Goal: Information Seeking & Learning: Learn about a topic

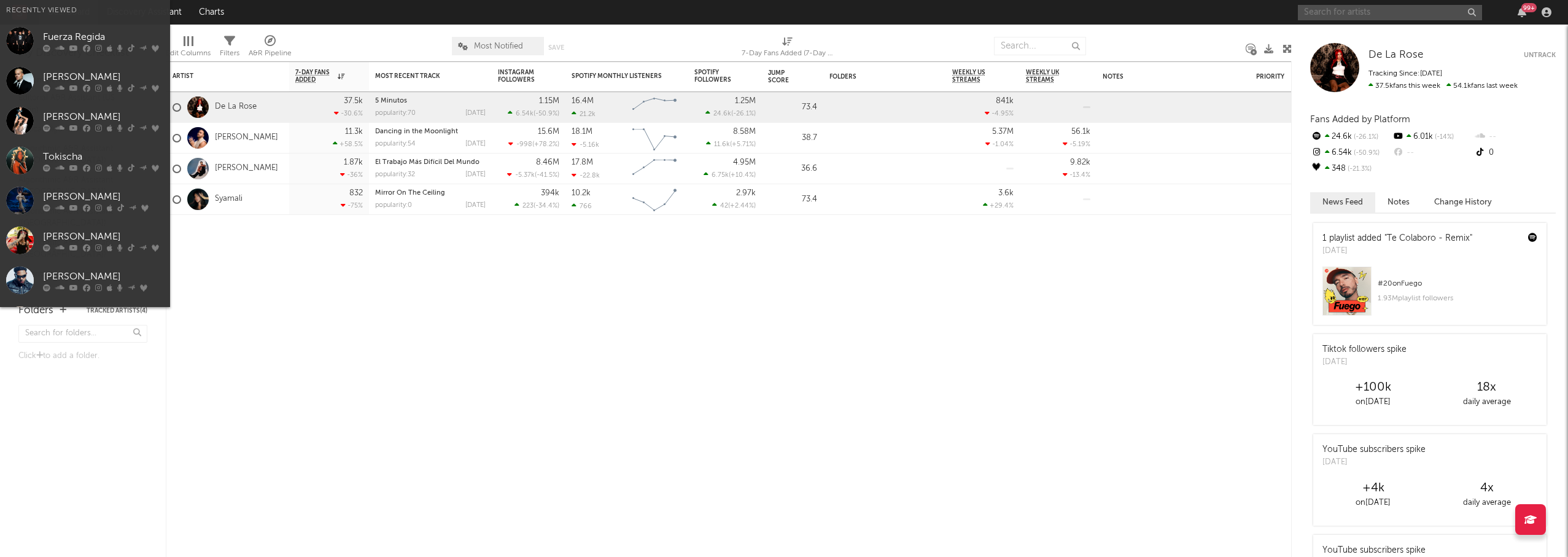
click at [1346, 15] on input "text" at bounding box center [1390, 12] width 184 height 15
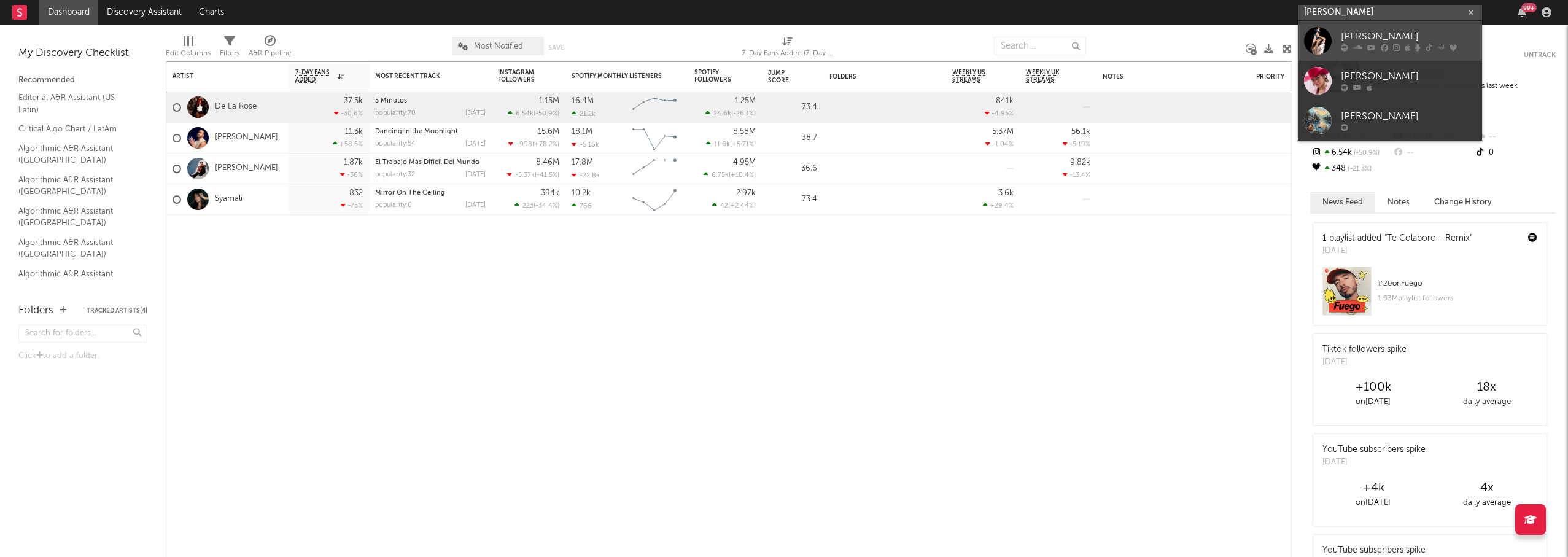
type input "[PERSON_NAME]"
click at [1348, 36] on div "[PERSON_NAME]" at bounding box center [1408, 37] width 135 height 14
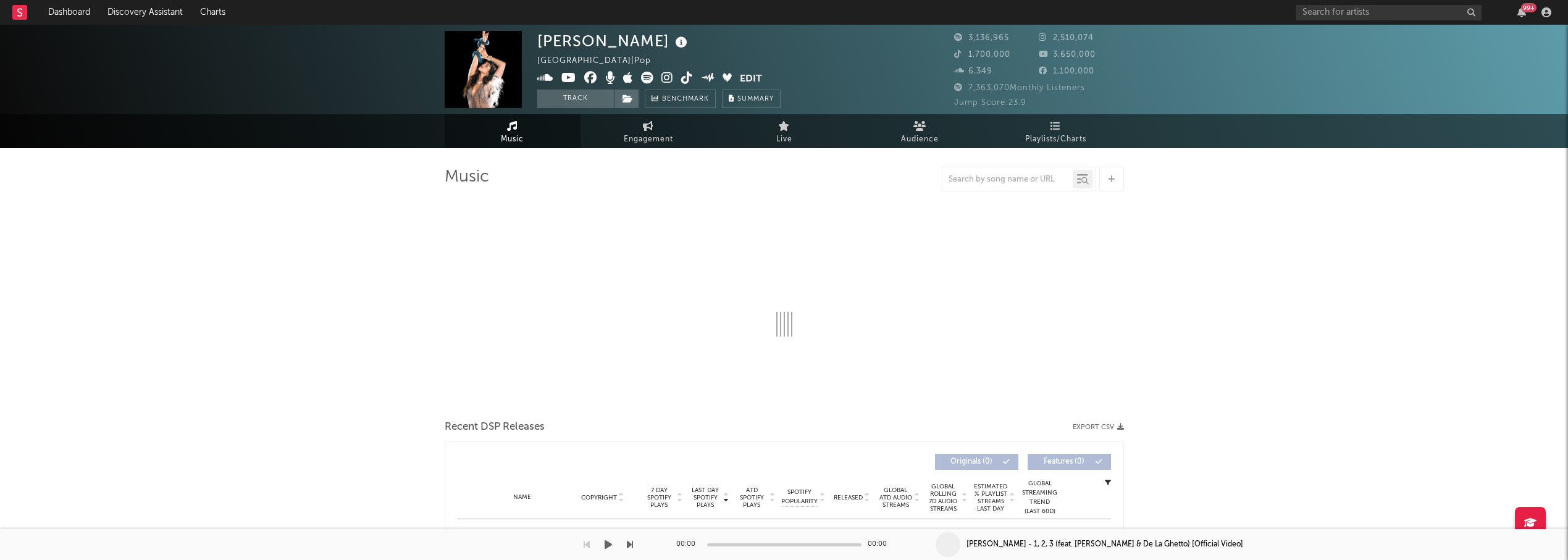
select select "6m"
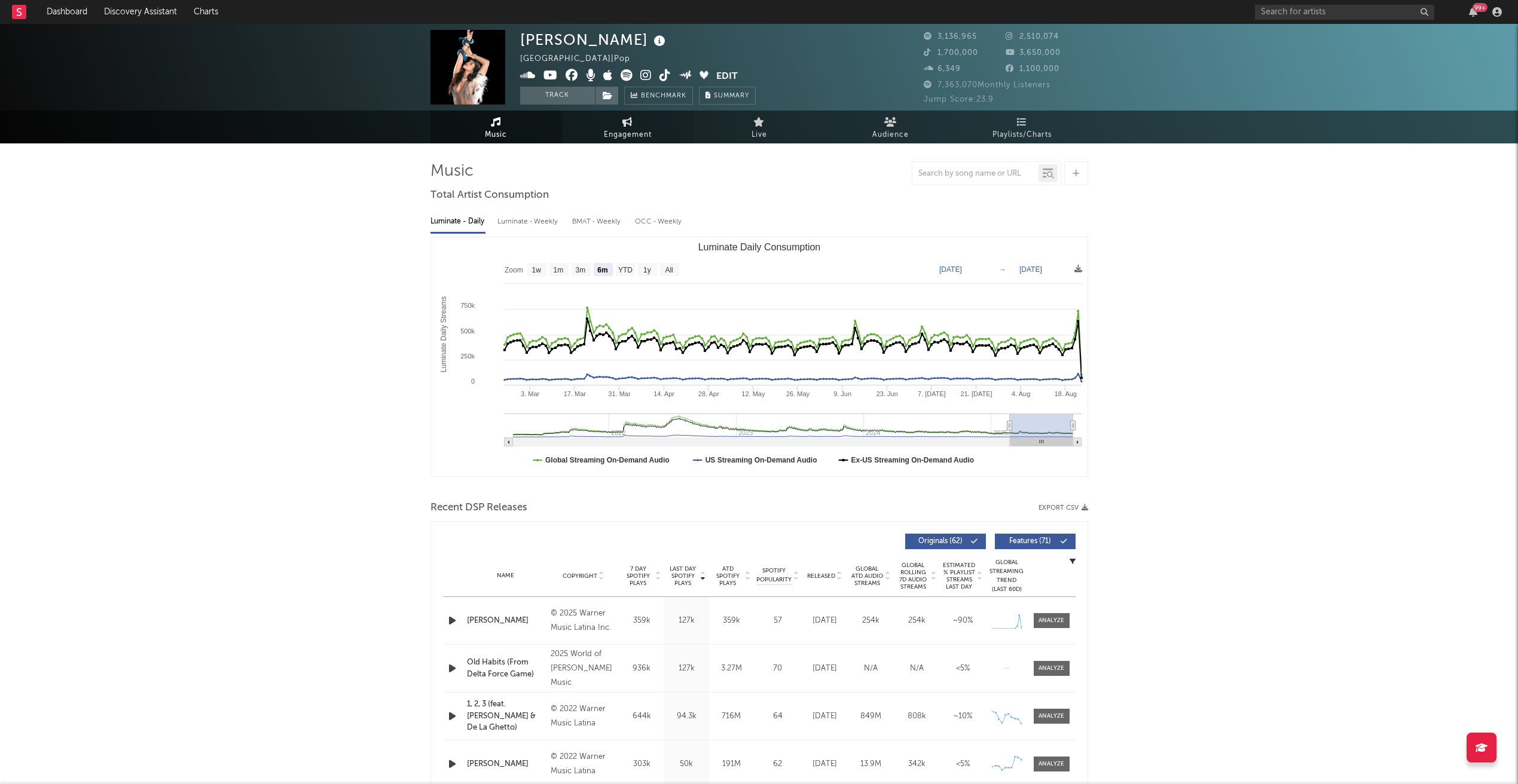
click at [612, 133] on span "Engagement" at bounding box center [628, 135] width 48 height 14
select select "1w"
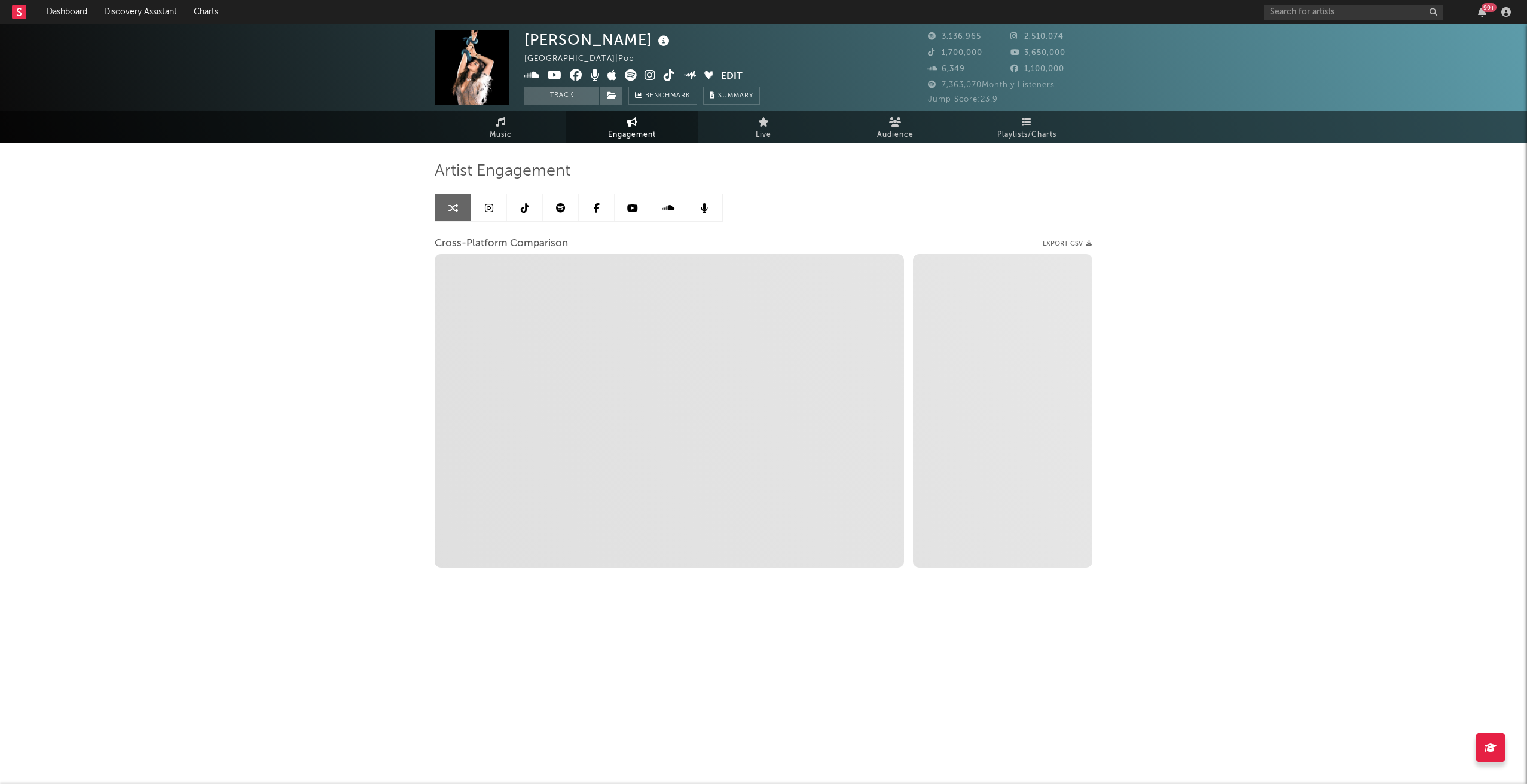
click at [497, 211] on link at bounding box center [489, 207] width 36 height 27
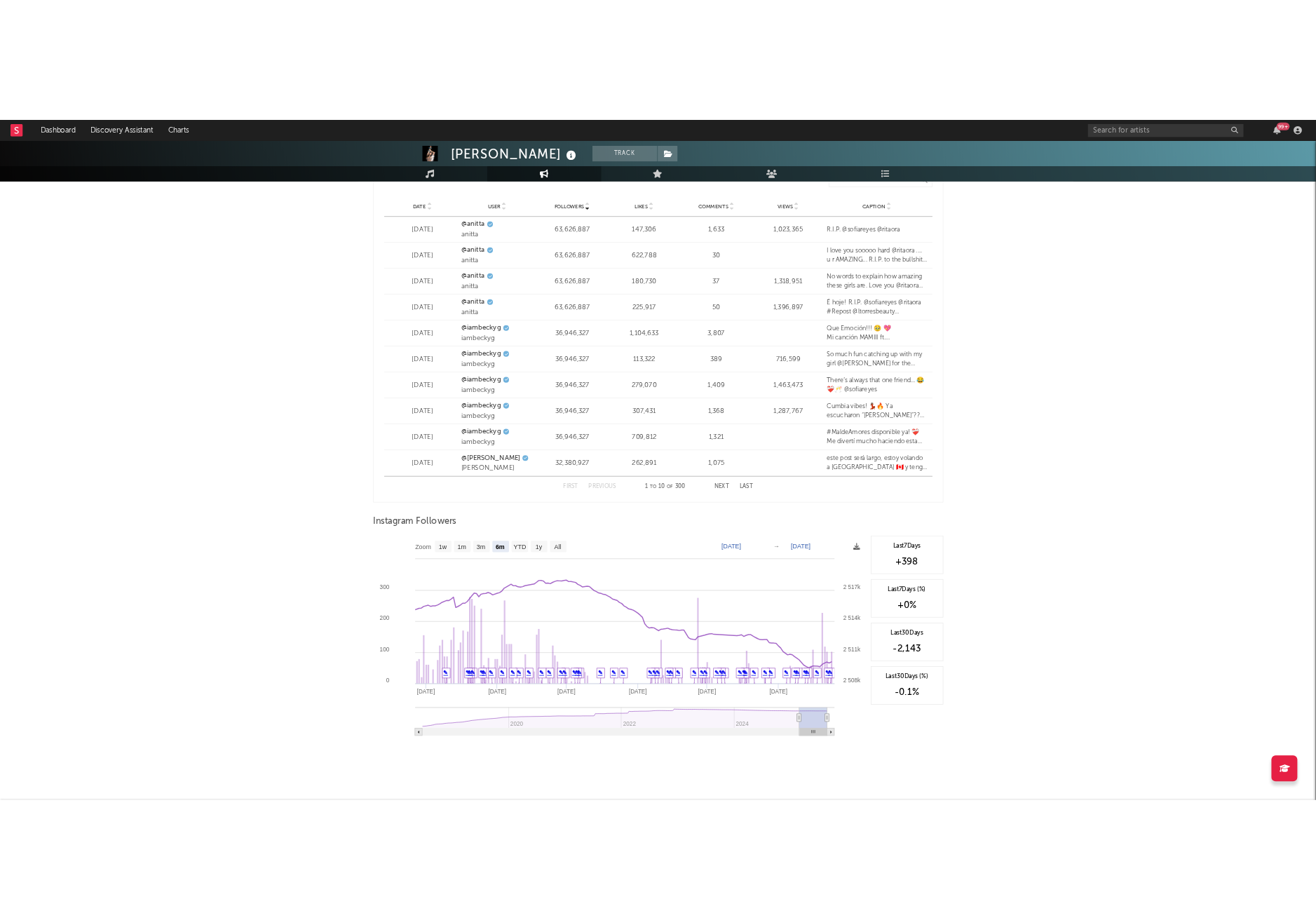
scroll to position [1743, 0]
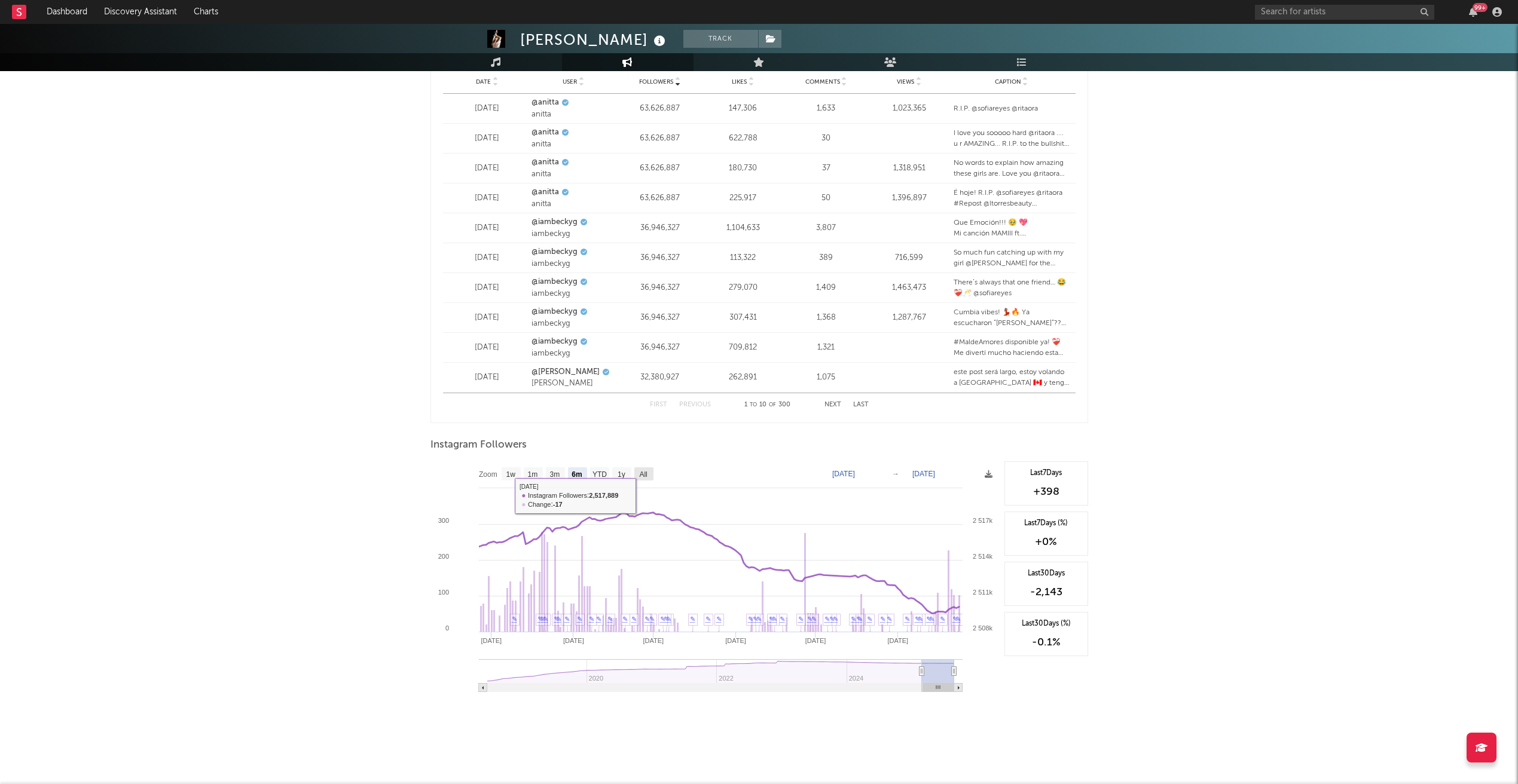
click at [644, 475] on text "All" at bounding box center [643, 475] width 8 height 8
select select "All"
type input "[DATE]"
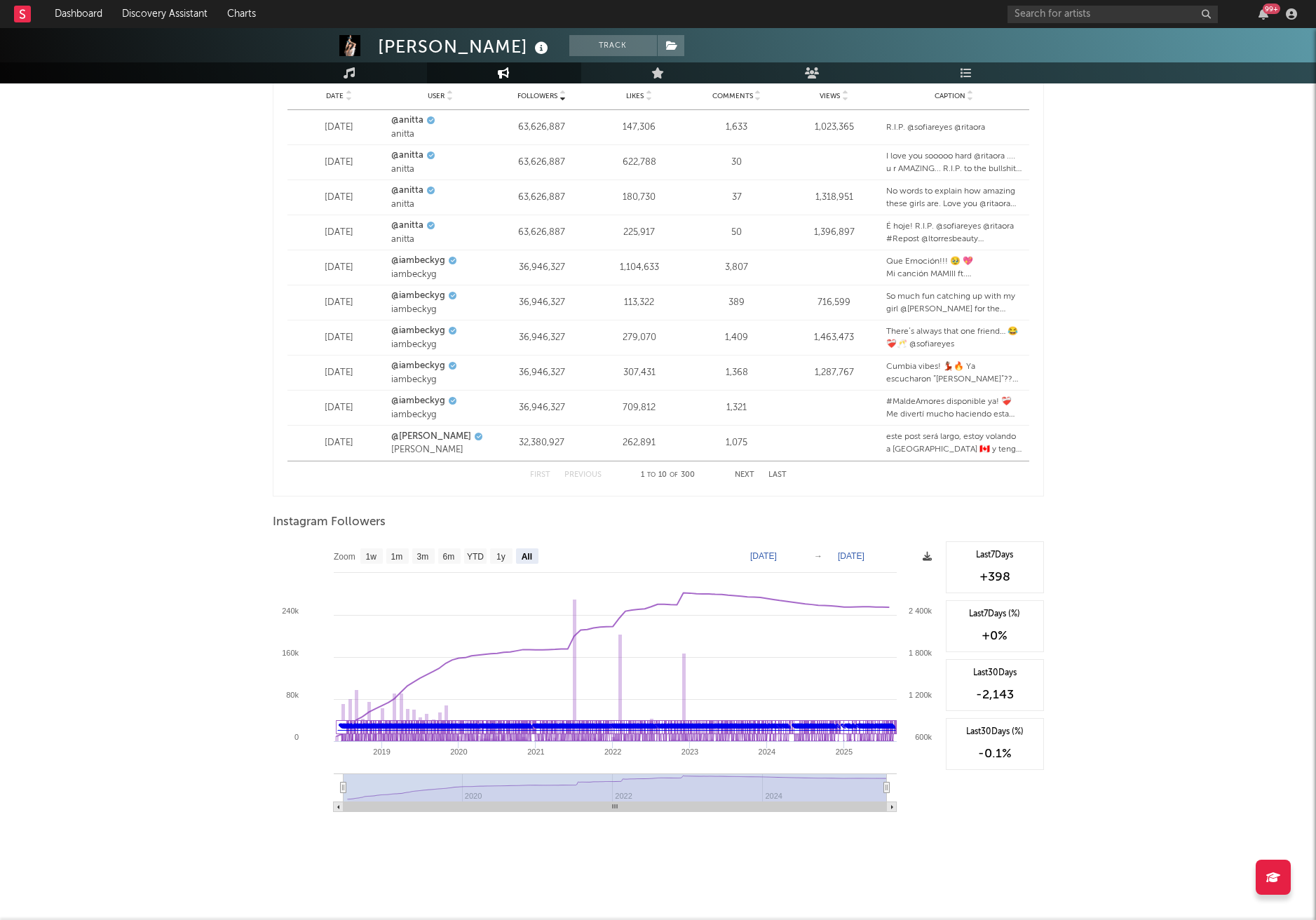
click at [928, 559] on icon at bounding box center [927, 556] width 9 height 9
click at [894, 580] on span "Download as CSV" at bounding box center [862, 574] width 140 height 24
click at [423, 558] on text "3m" at bounding box center [422, 557] width 12 height 10
select select "3m"
type input "[DATE]"
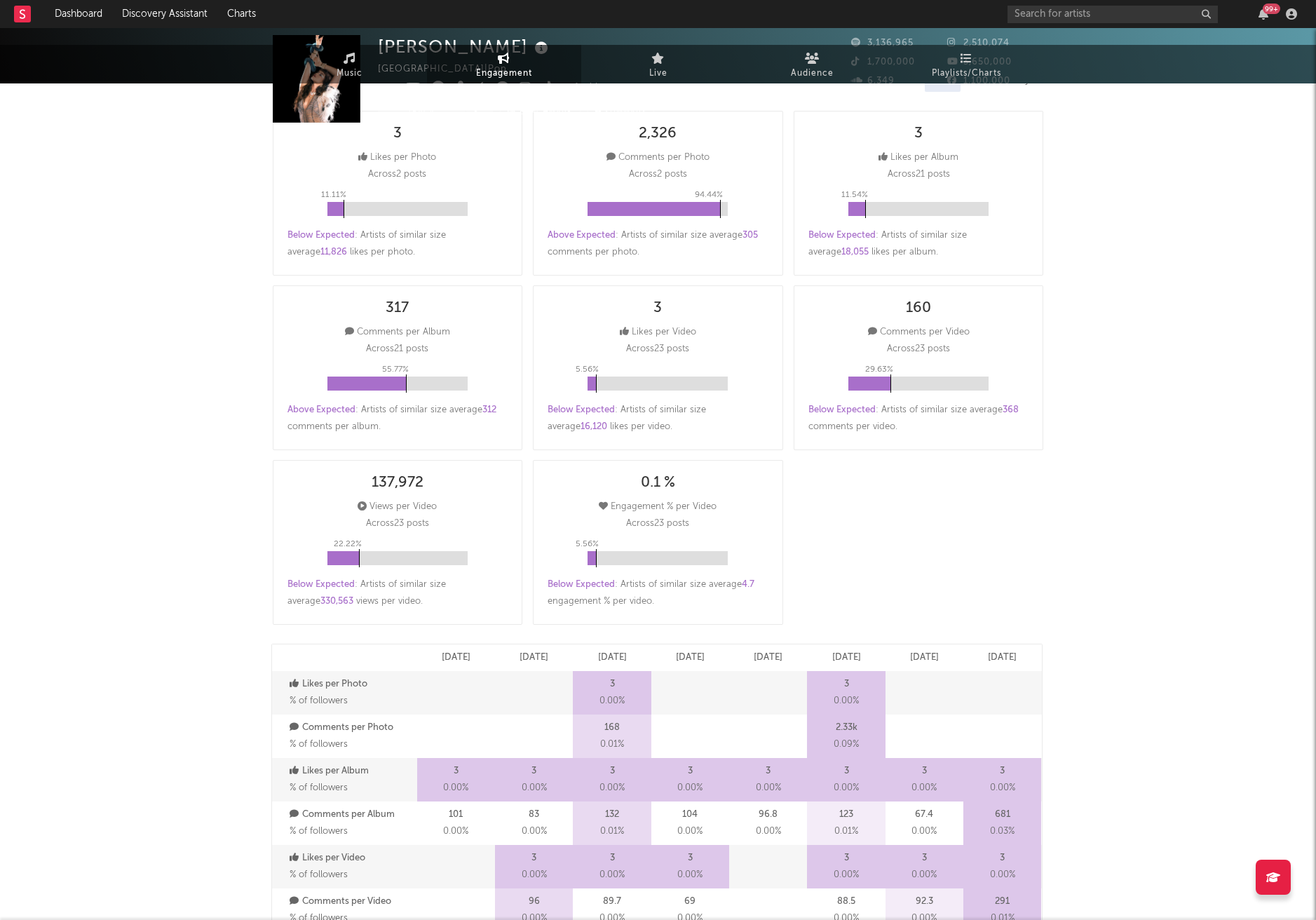
scroll to position [0, 0]
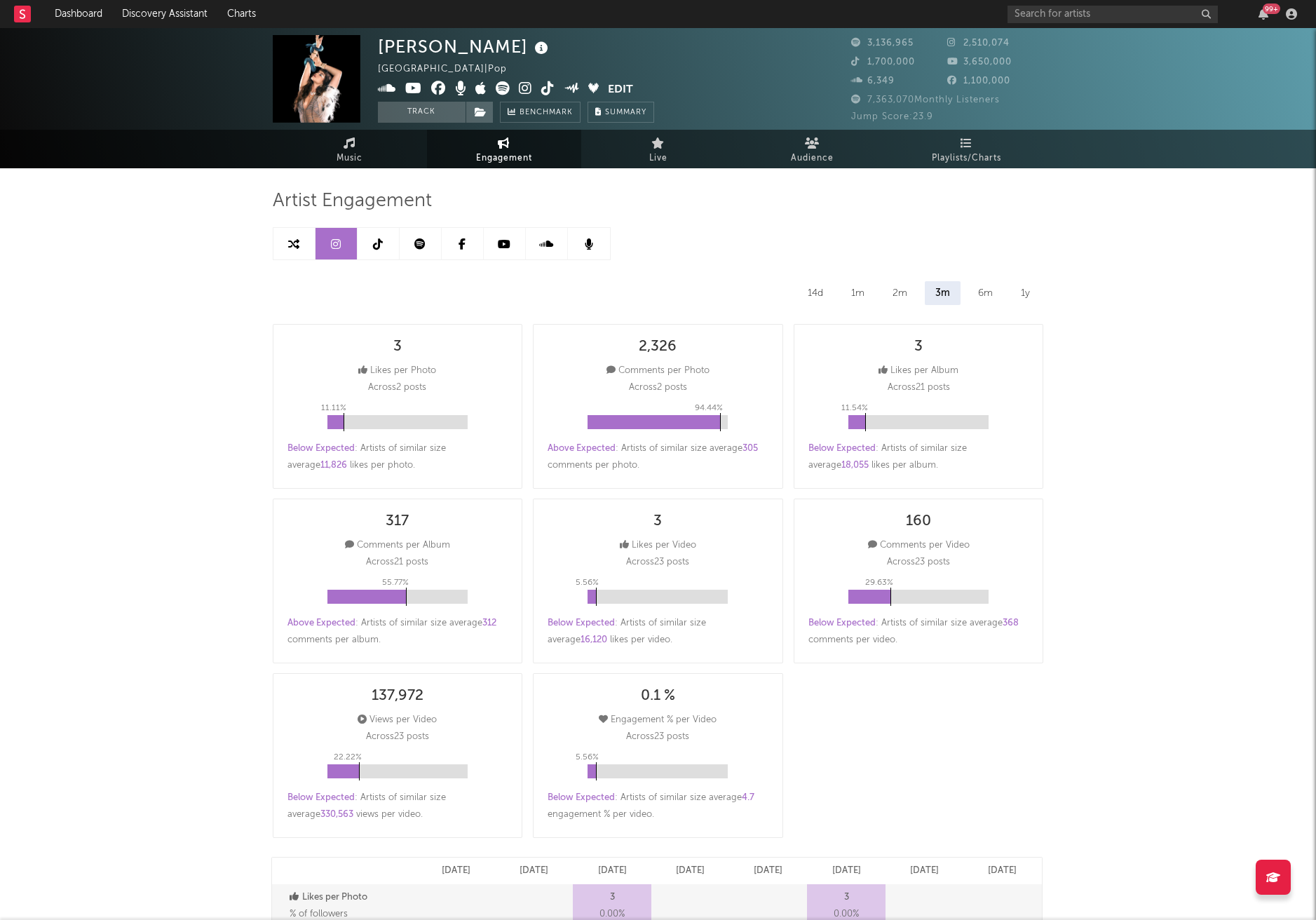
click at [376, 248] on icon at bounding box center [378, 244] width 10 height 12
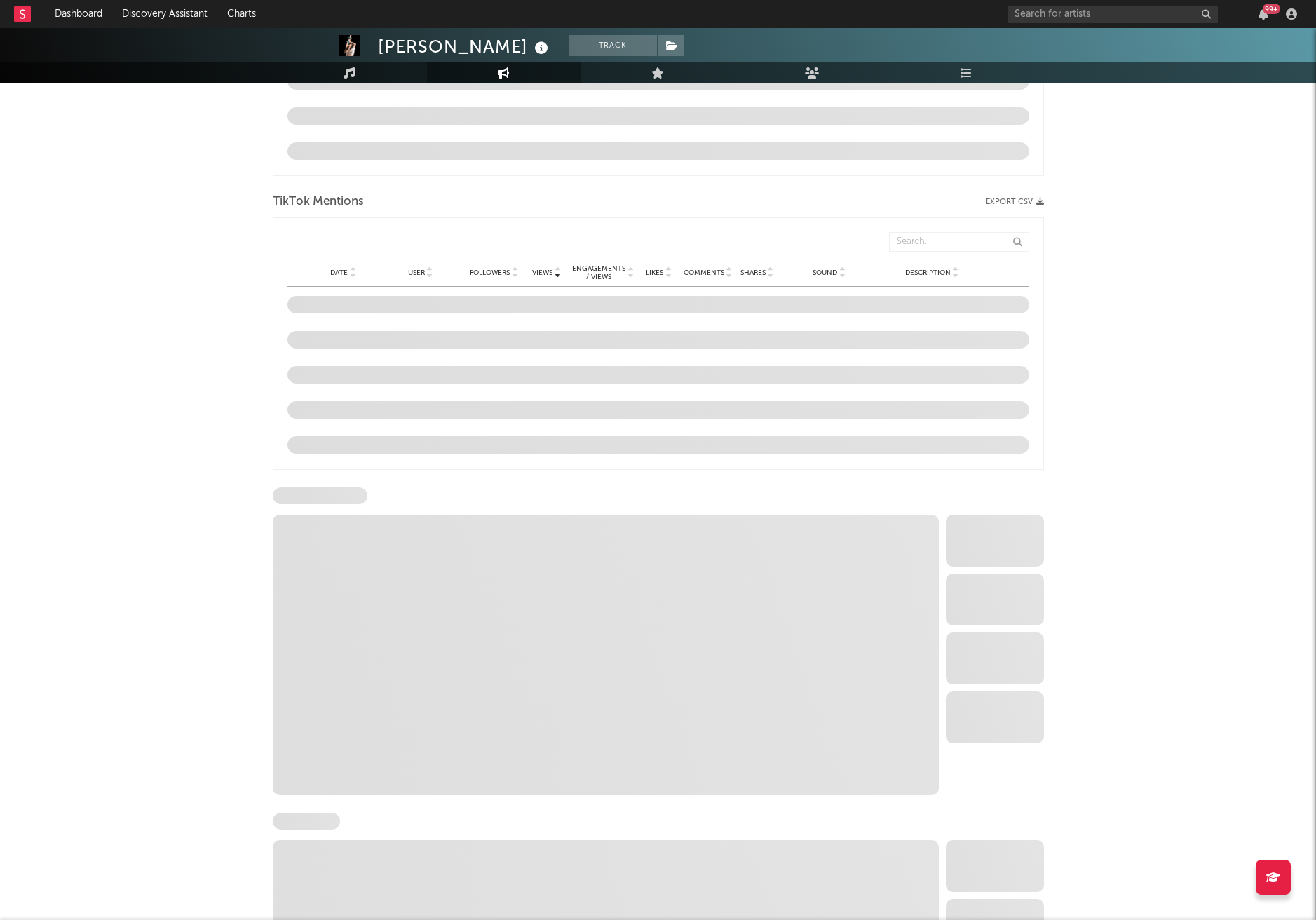
select select "6m"
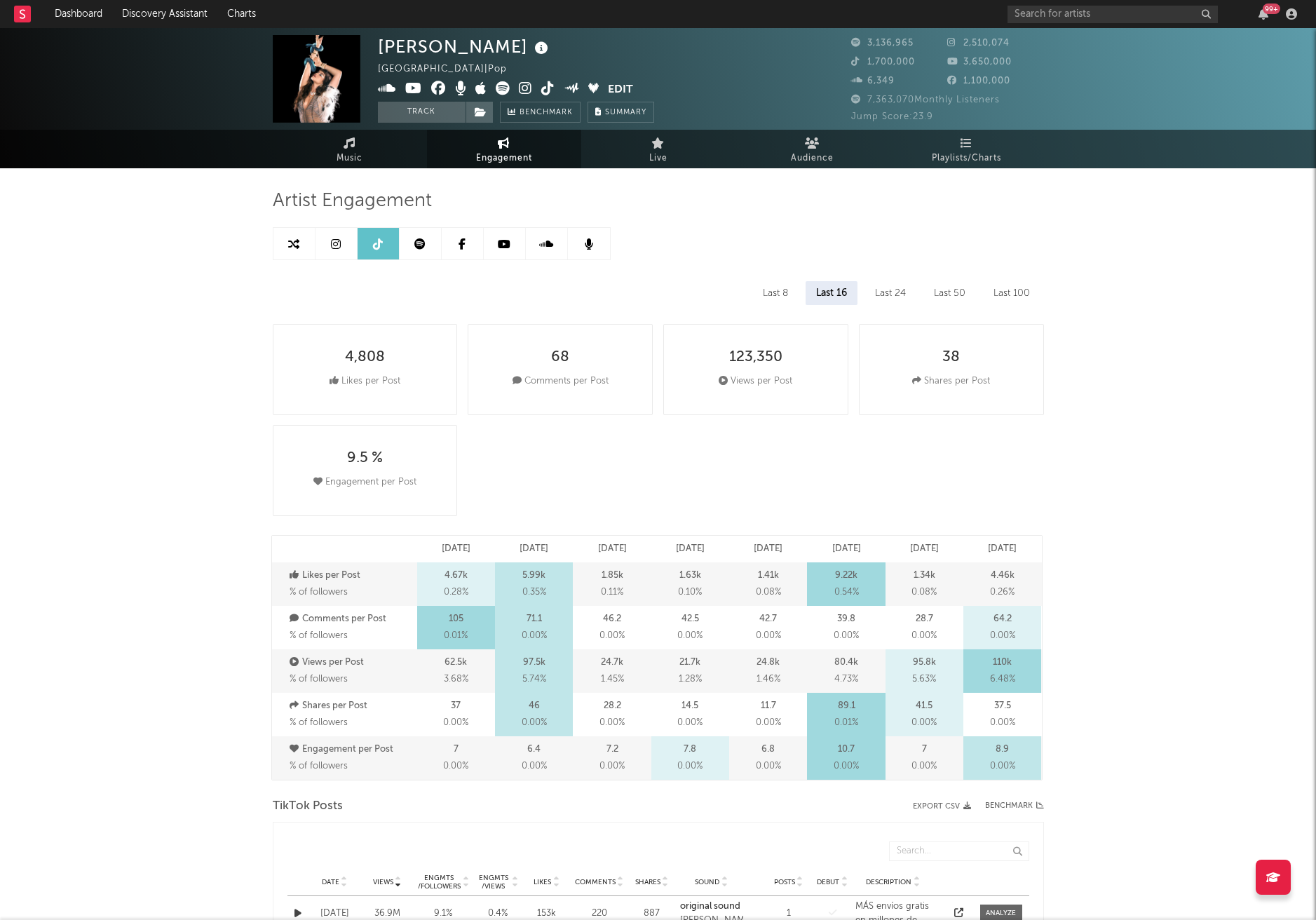
click at [418, 255] on link at bounding box center [421, 243] width 42 height 31
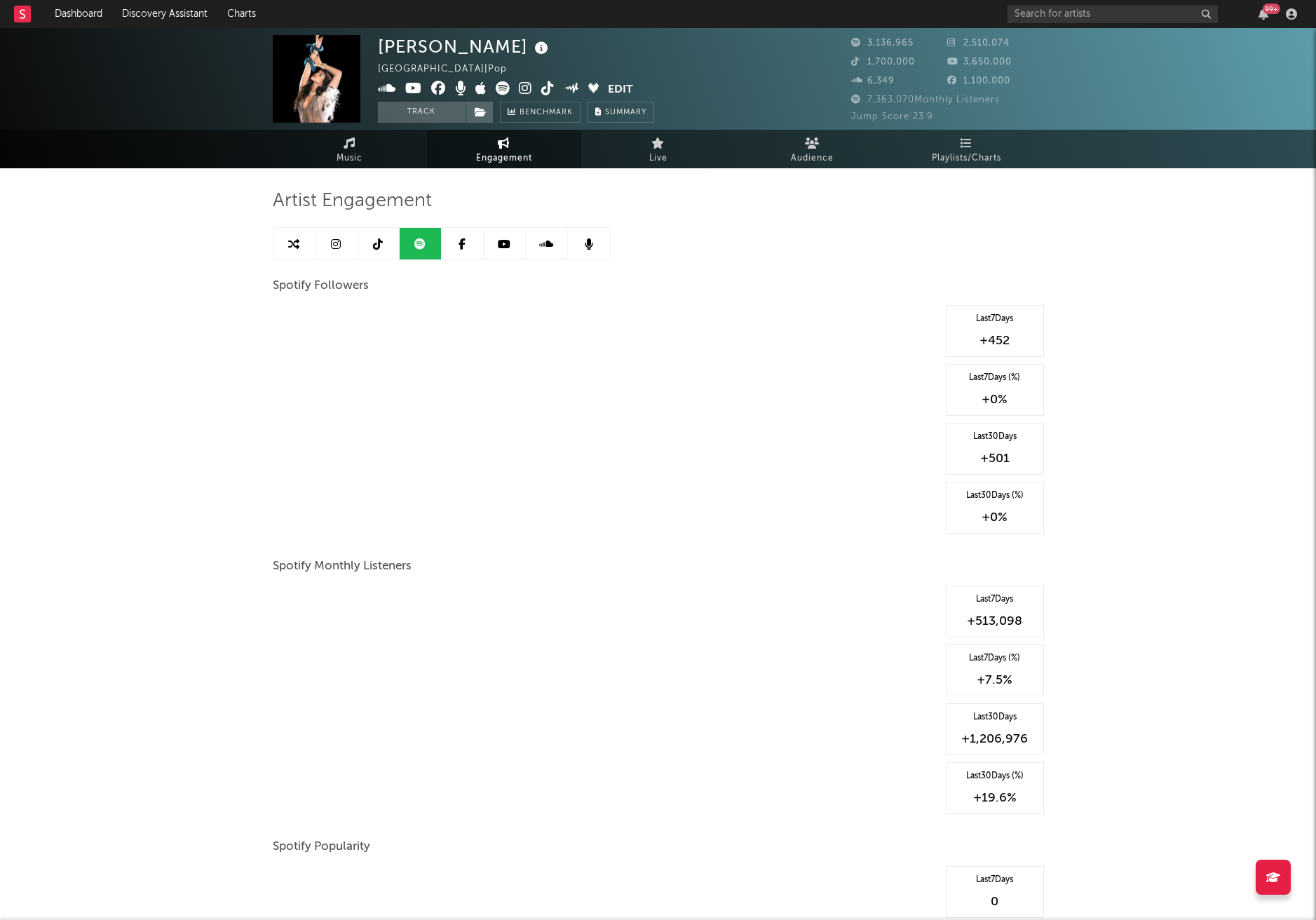
select select "6m"
select select "1w"
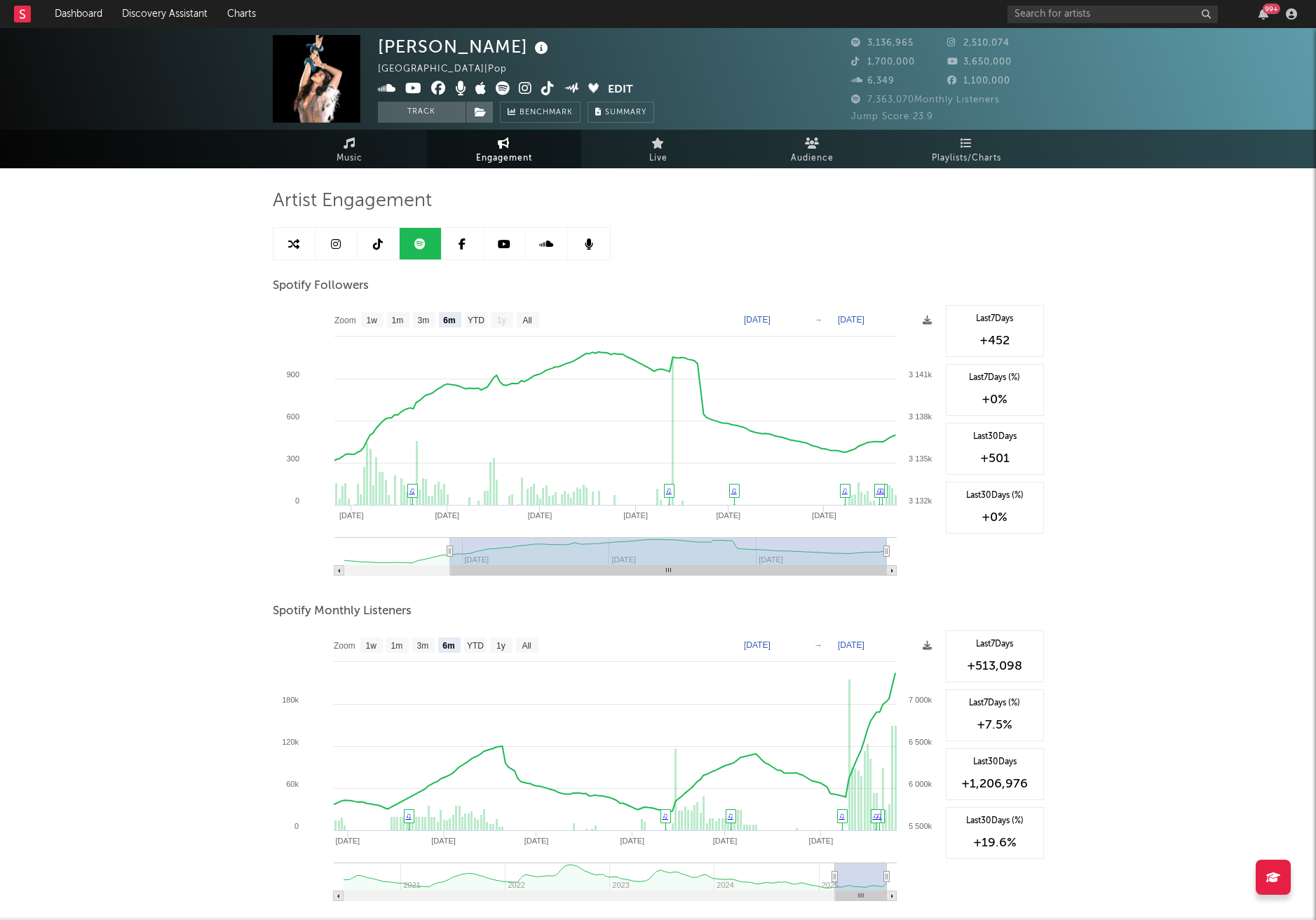
click at [699, 285] on div "Spotify Followers" at bounding box center [658, 285] width 771 height 24
click at [534, 315] on rect at bounding box center [527, 319] width 22 height 16
select select "All"
type input "[DATE]"
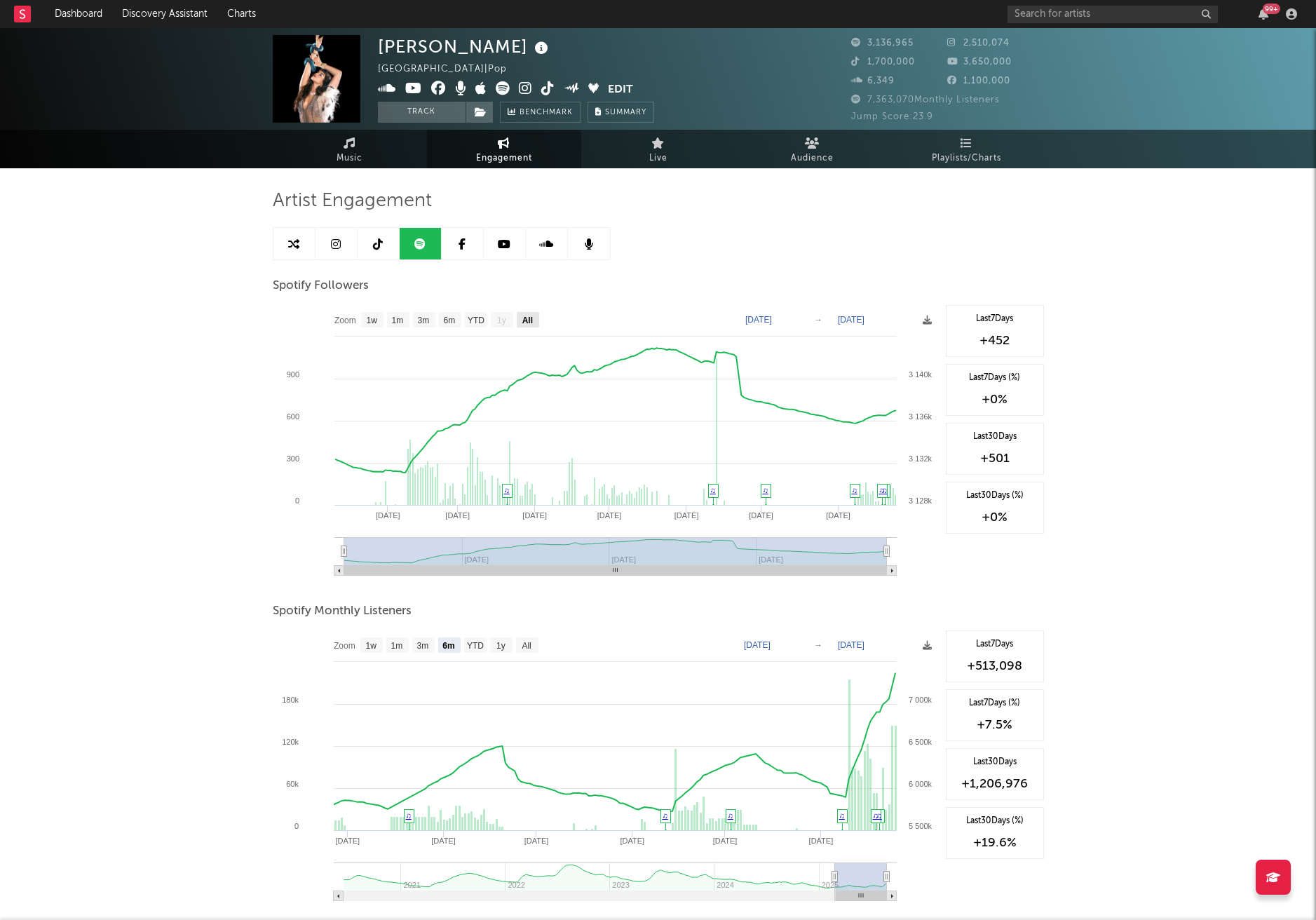
click at [530, 322] on text "All" at bounding box center [526, 321] width 11 height 10
select select "All"
click at [535, 635] on rect at bounding box center [527, 645] width 22 height 16
select select "All"
type input "[DATE]"
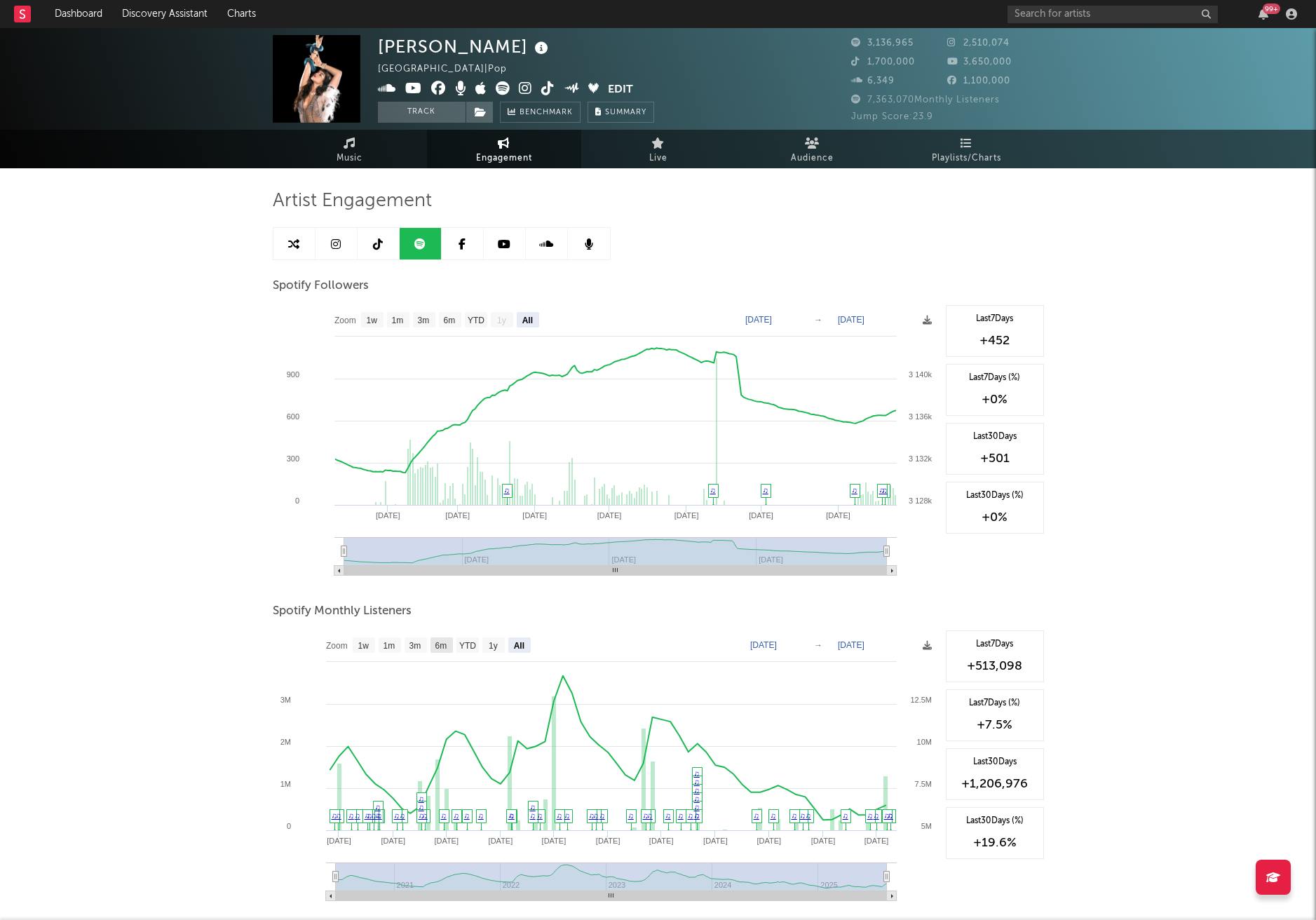
click at [436, 635] on text "6m" at bounding box center [441, 646] width 12 height 10
select select "6m"
type input "[DATE]"
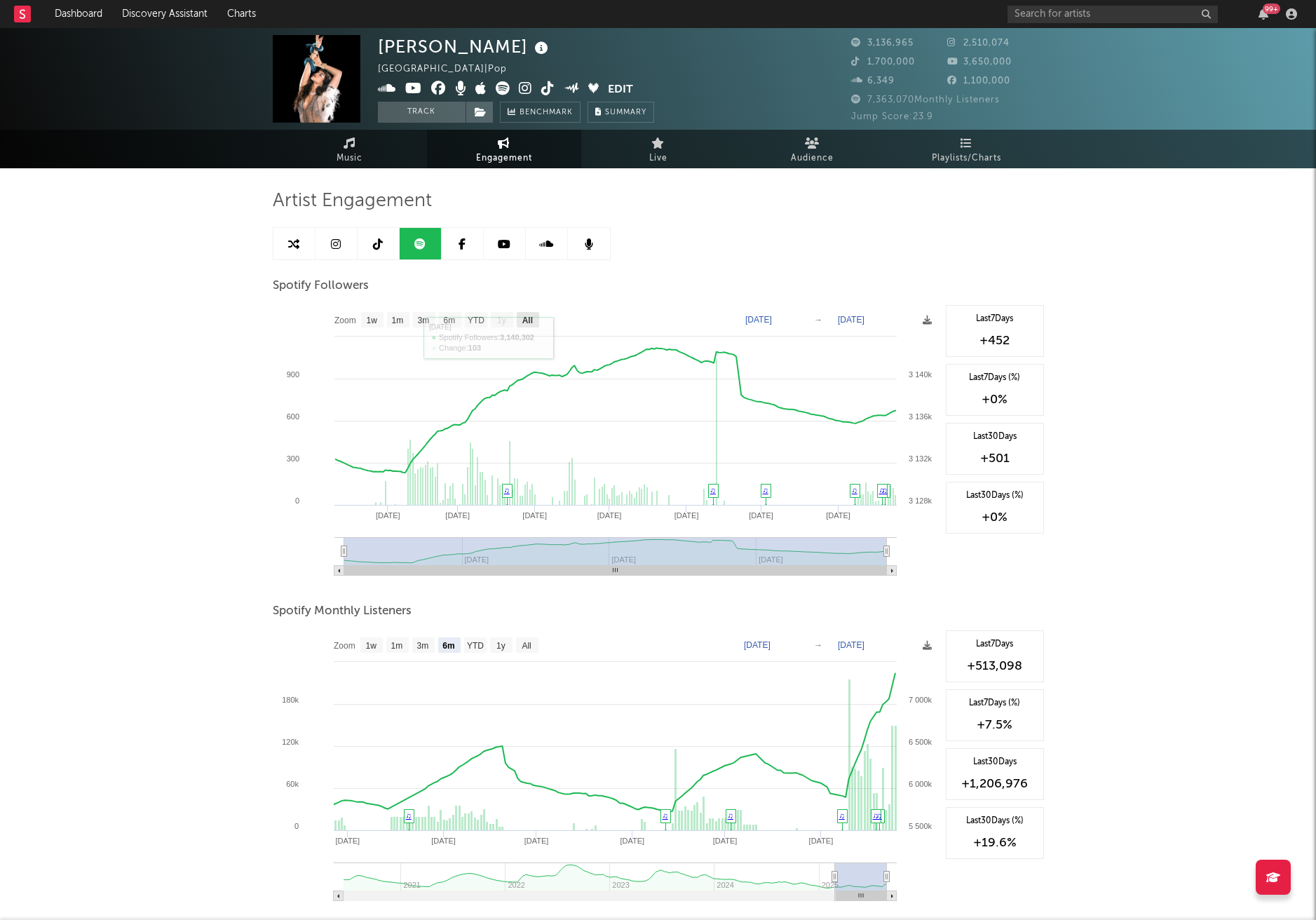
click at [525, 316] on text "All" at bounding box center [526, 321] width 11 height 10
click at [470, 319] on text "YTD" at bounding box center [475, 321] width 17 height 10
click at [445, 325] on rect at bounding box center [450, 319] width 22 height 16
select select "6m"
type input "[DATE]"
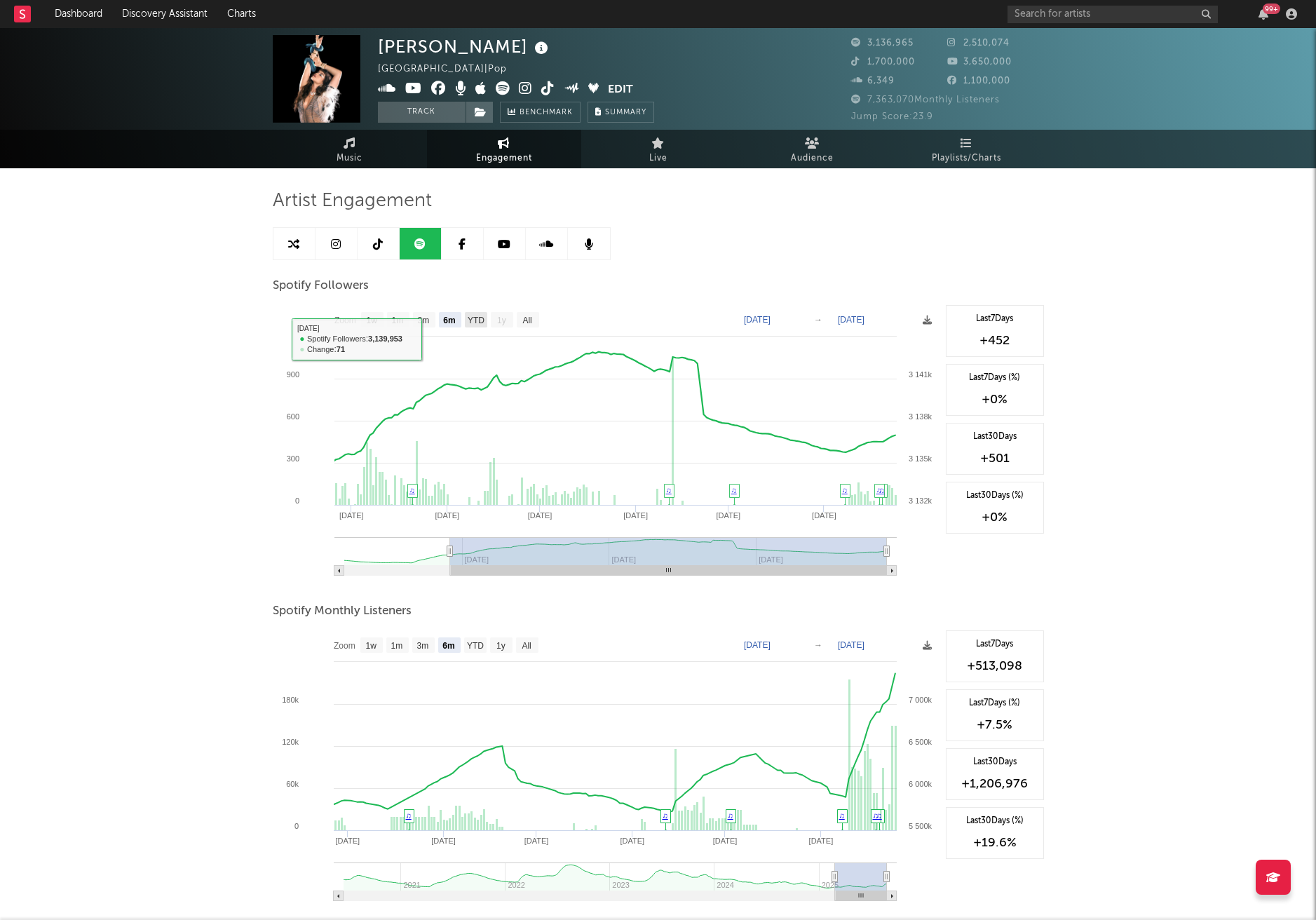
click at [479, 323] on text "YTD" at bounding box center [475, 321] width 17 height 10
select select "YTD"
type input "[DATE]"
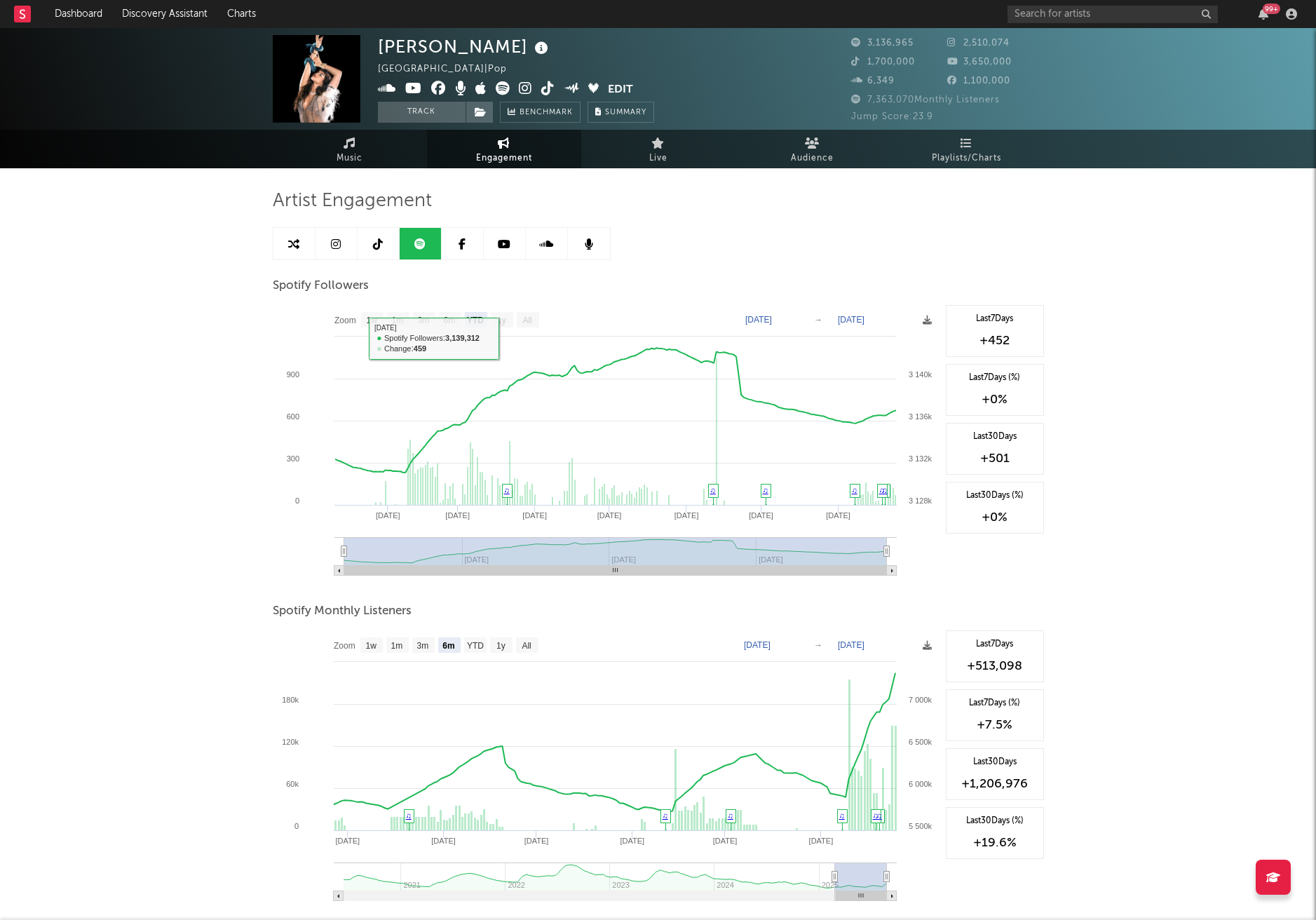
click at [526, 318] on text "All" at bounding box center [526, 321] width 9 height 10
click at [927, 319] on icon at bounding box center [927, 320] width 9 height 9
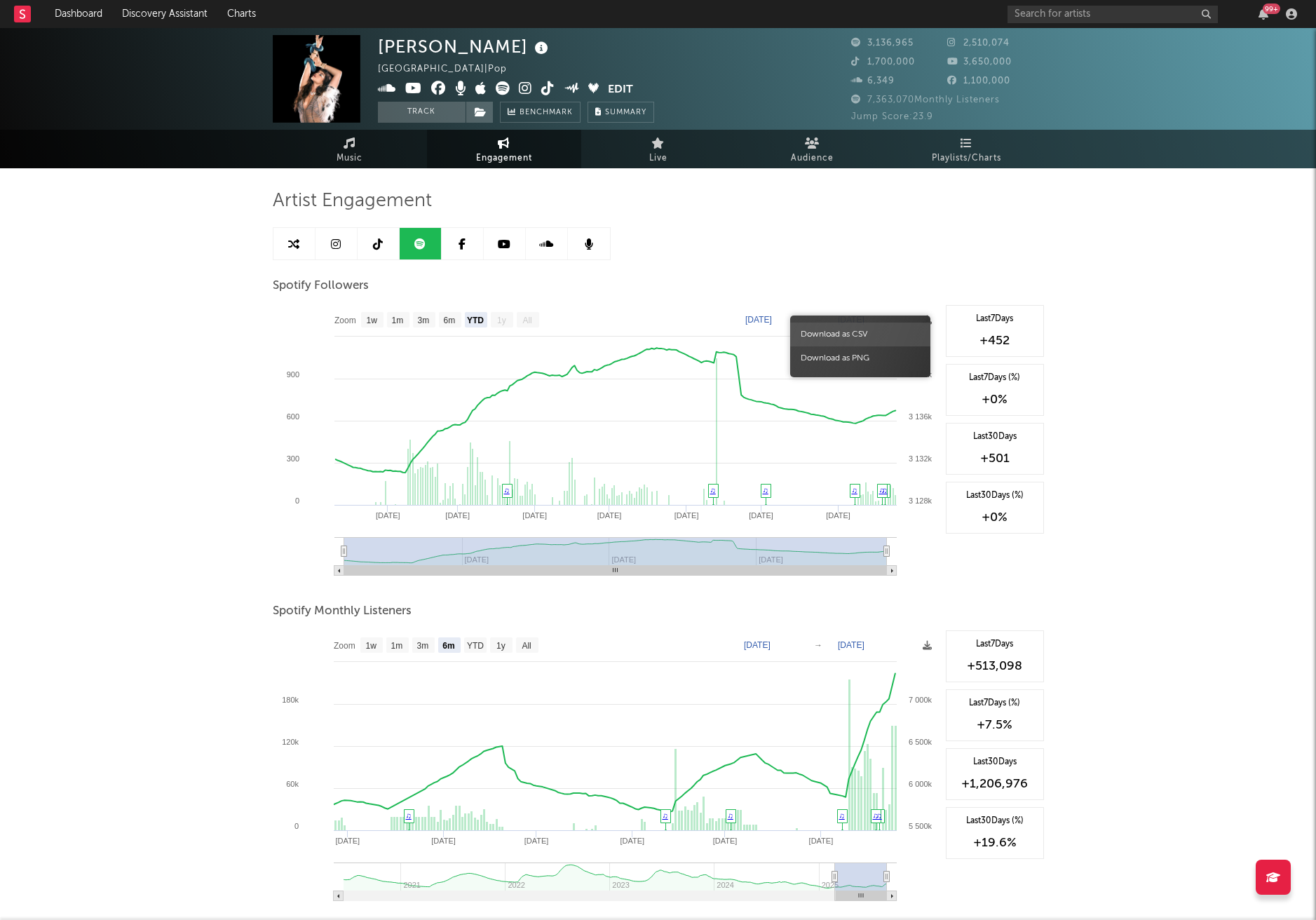
click at [887, 338] on span "Download as CSV" at bounding box center [861, 334] width 140 height 24
click at [928, 635] on icon at bounding box center [927, 645] width 9 height 9
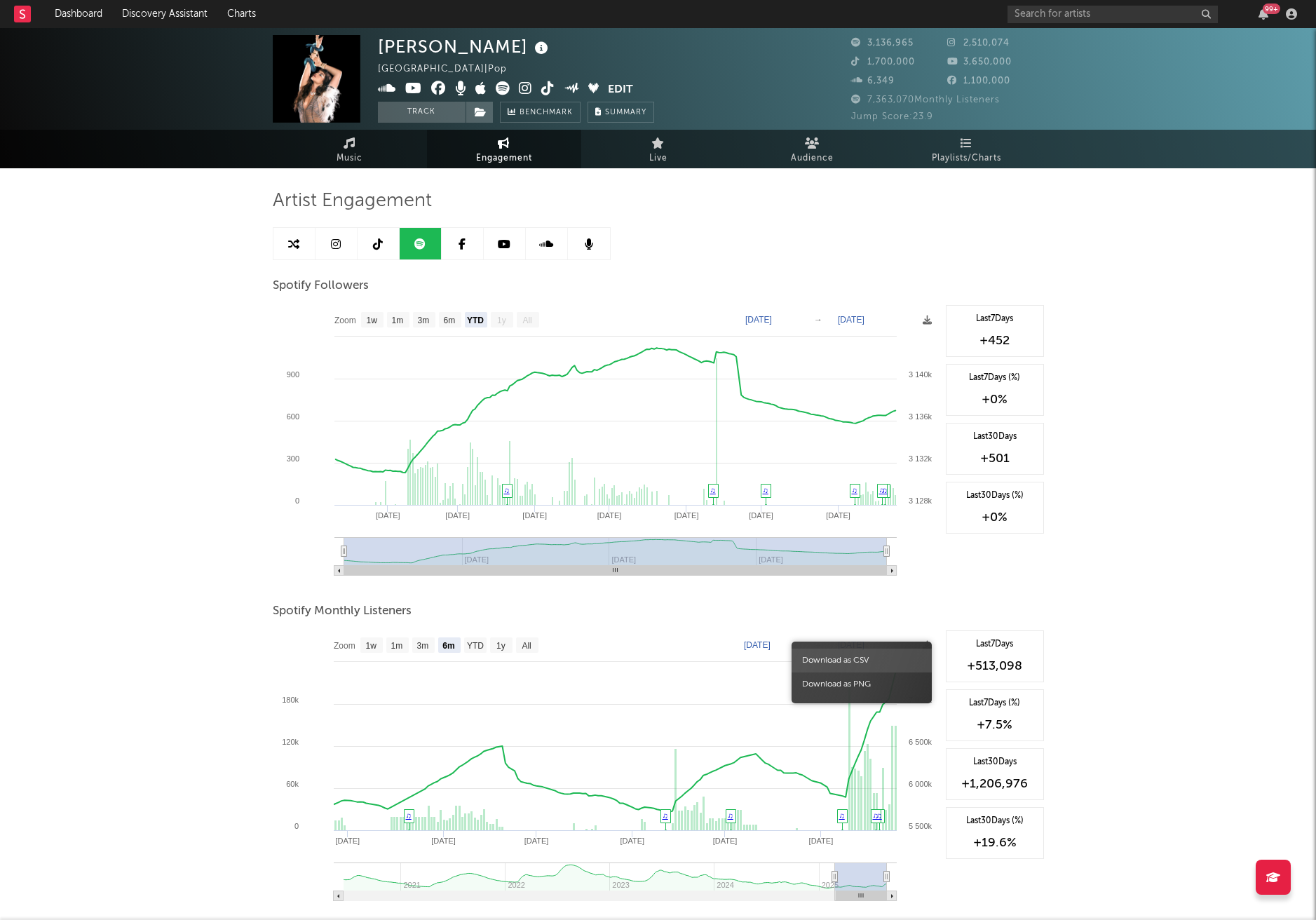
click at [900, 635] on span "Download as CSV" at bounding box center [862, 660] width 140 height 24
click at [507, 246] on icon at bounding box center [504, 244] width 12 height 12
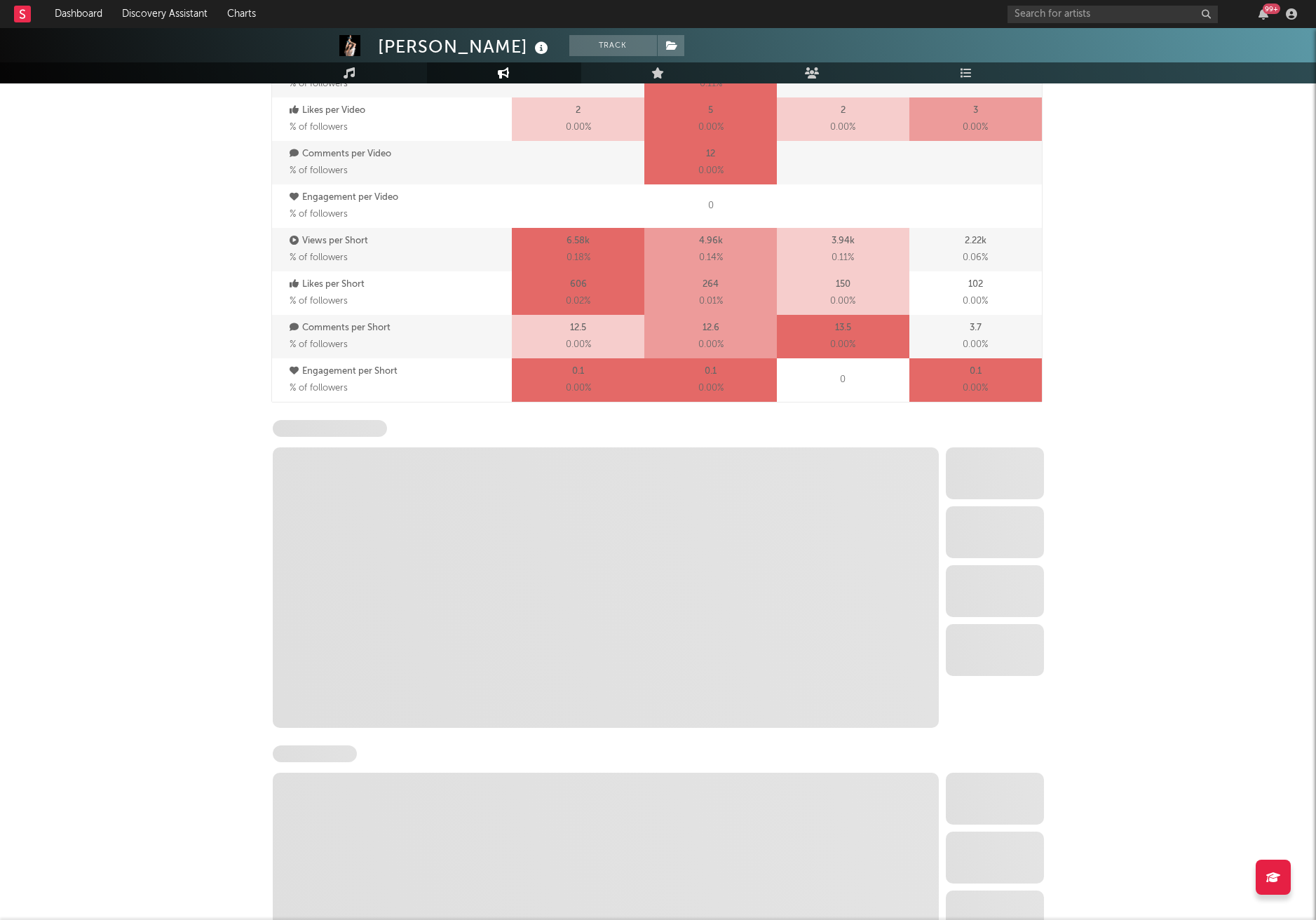
select select "6m"
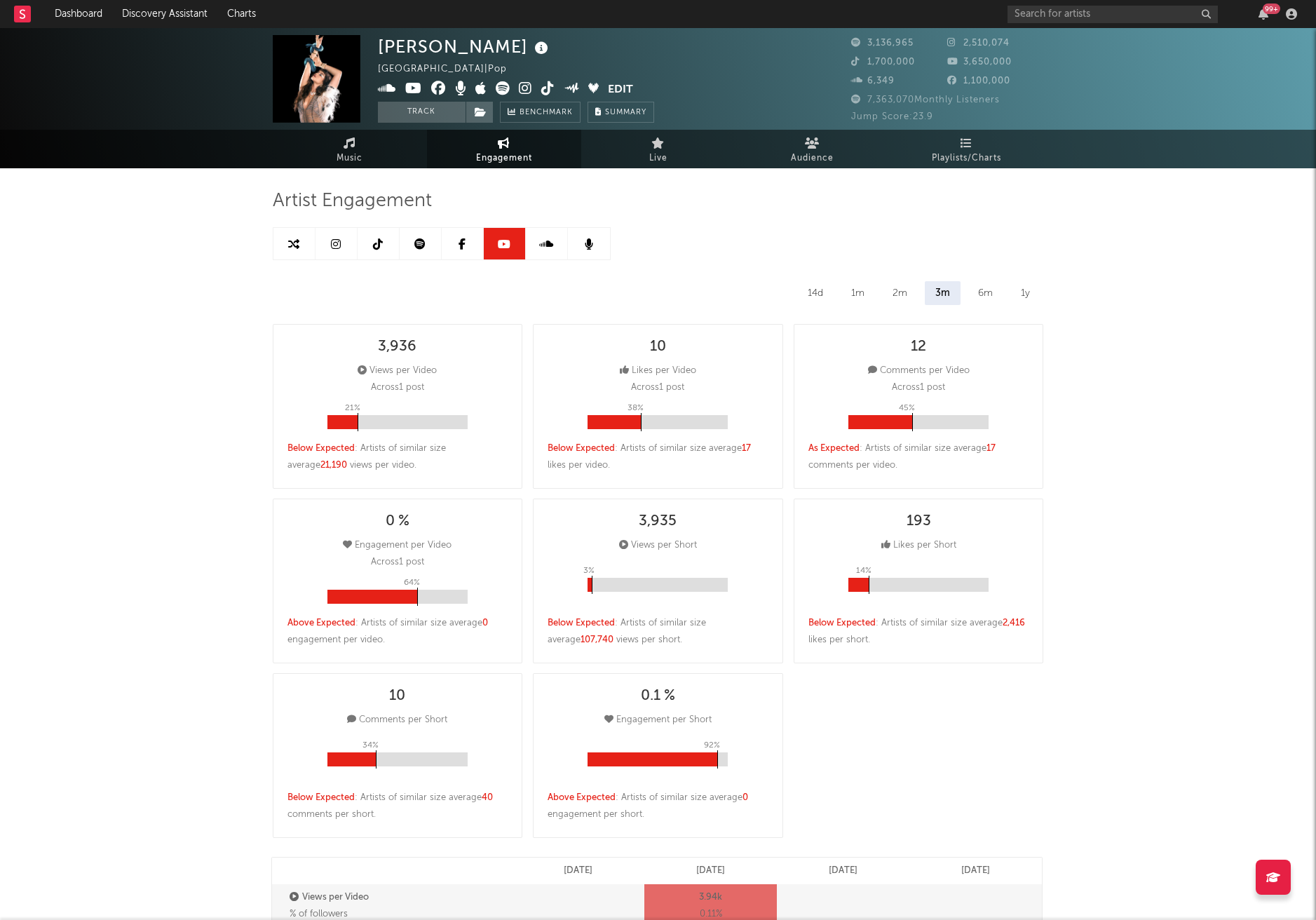
click at [347, 246] on link at bounding box center [337, 243] width 42 height 31
select select "6m"
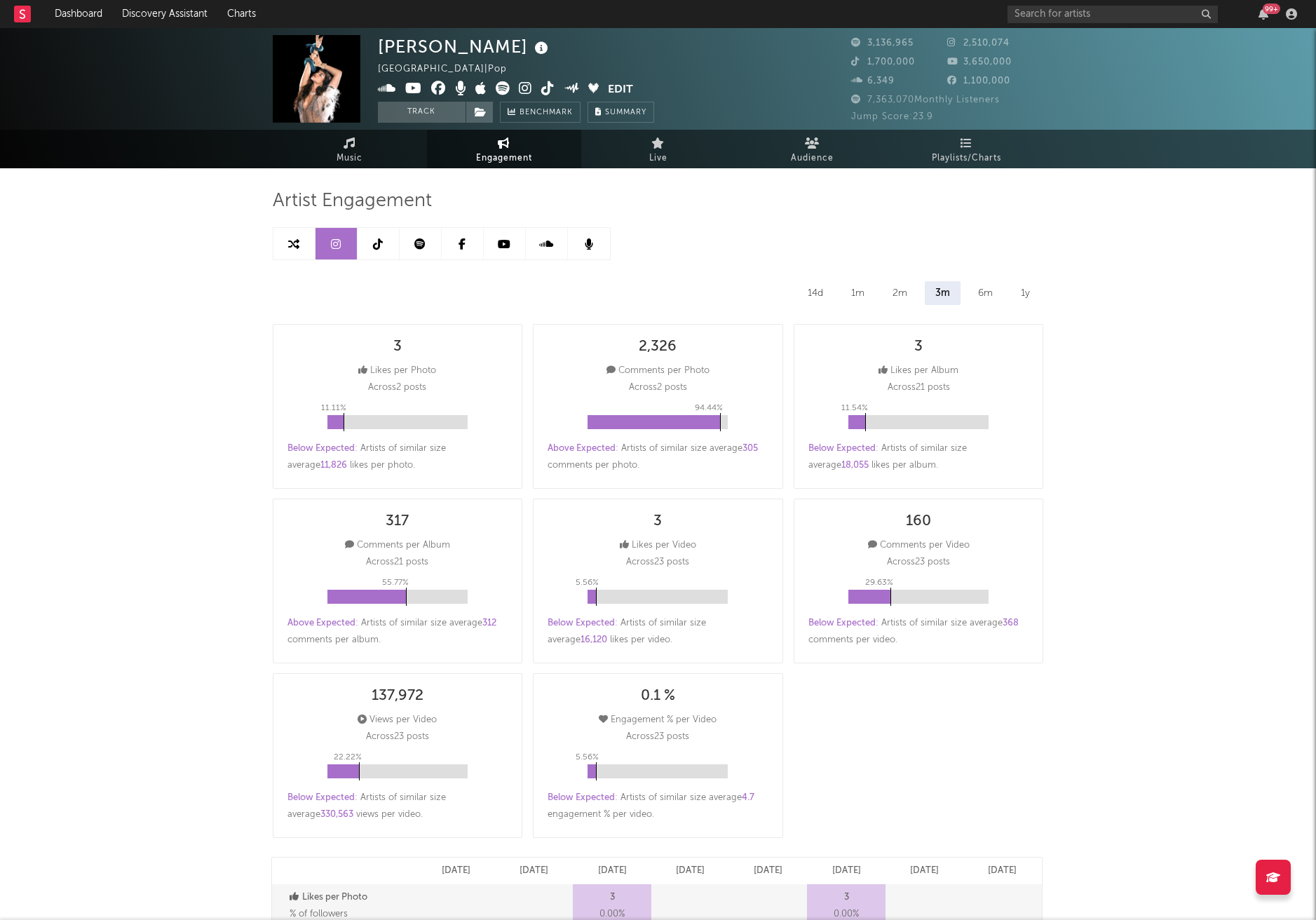
click at [376, 248] on icon at bounding box center [378, 244] width 10 height 12
select select "6m"
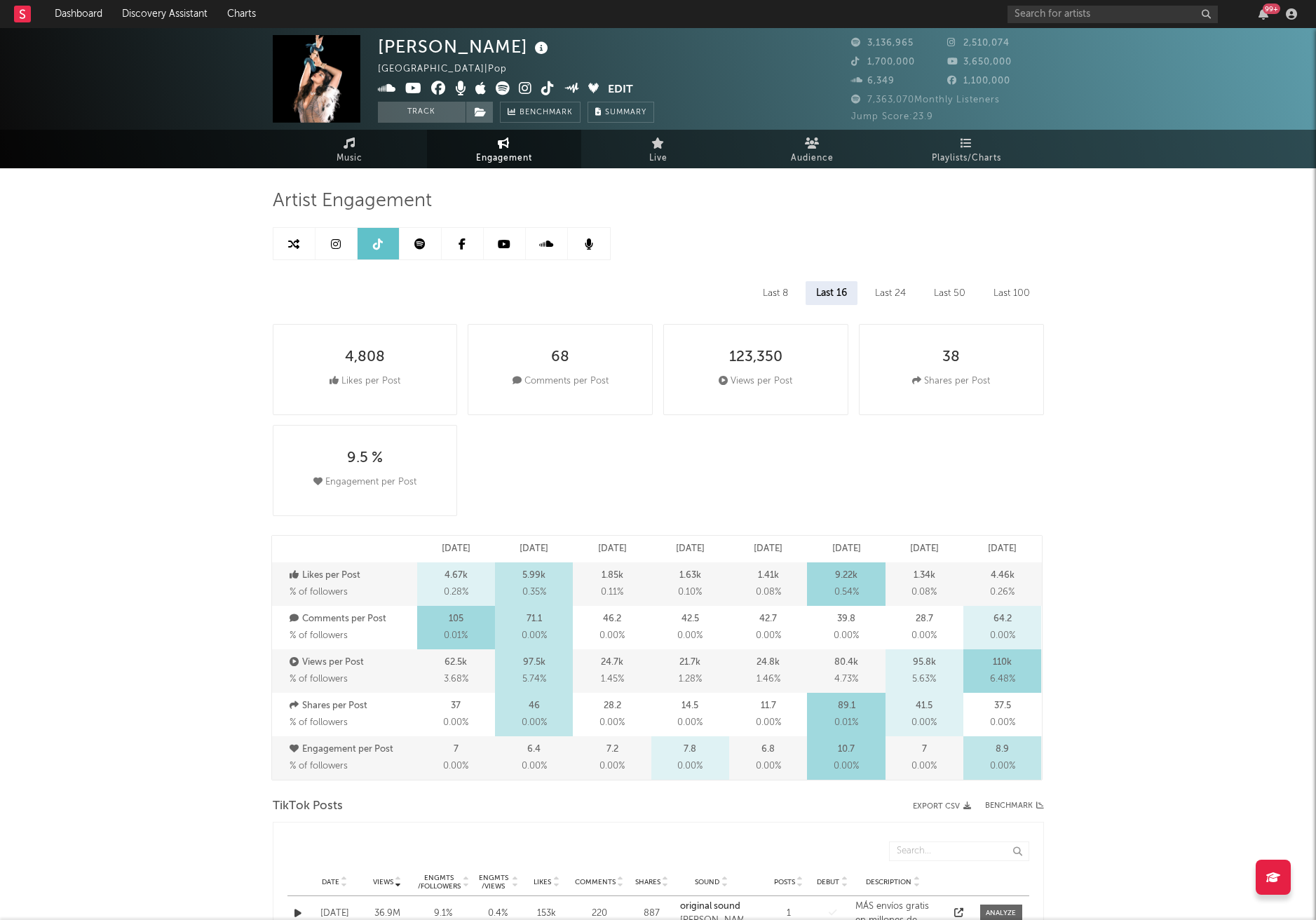
click at [423, 251] on link at bounding box center [421, 243] width 42 height 31
select select "6m"
select select "1w"
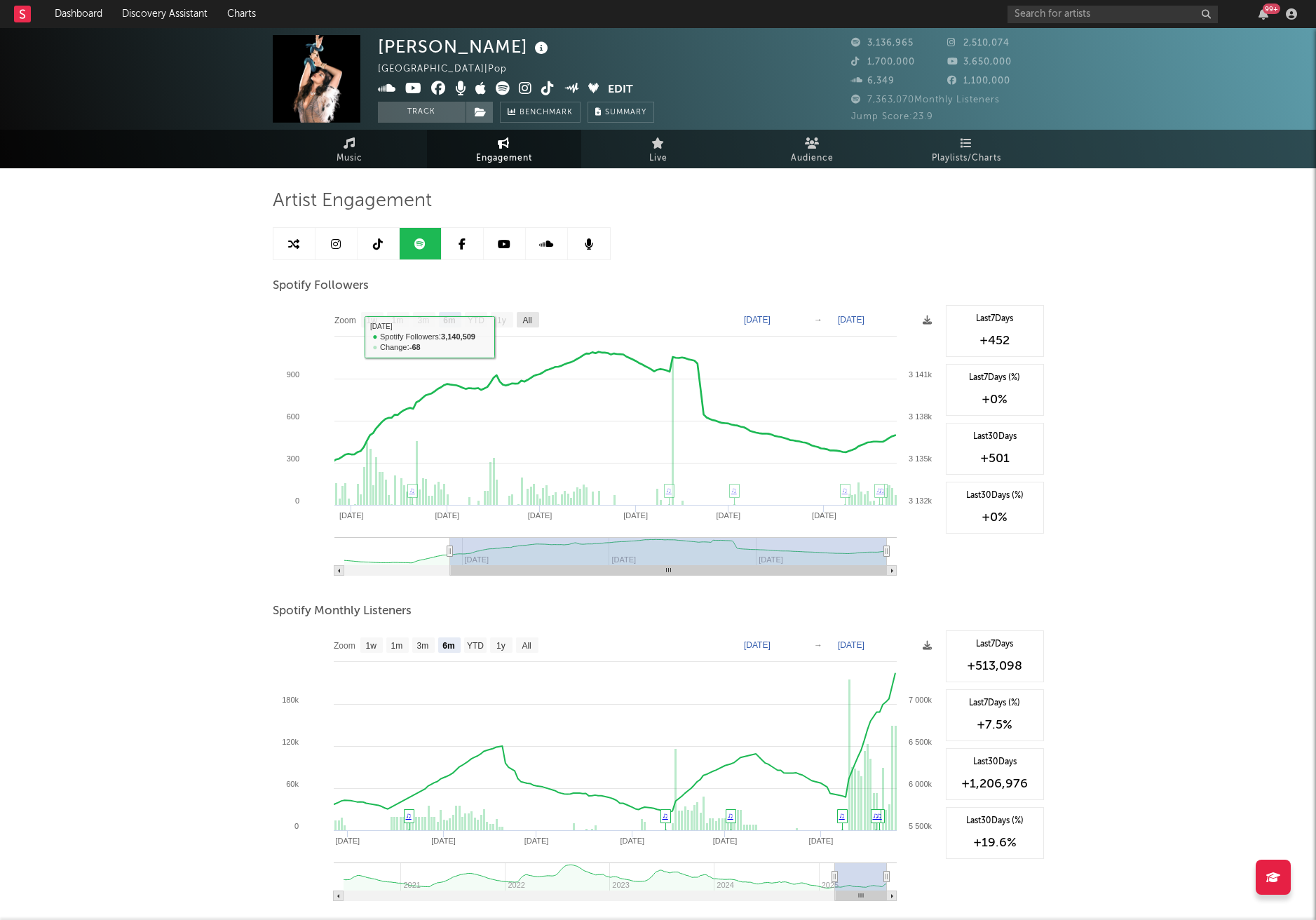
click at [522, 319] on text "All" at bounding box center [526, 321] width 9 height 10
select select "All"
type input "[DATE]"
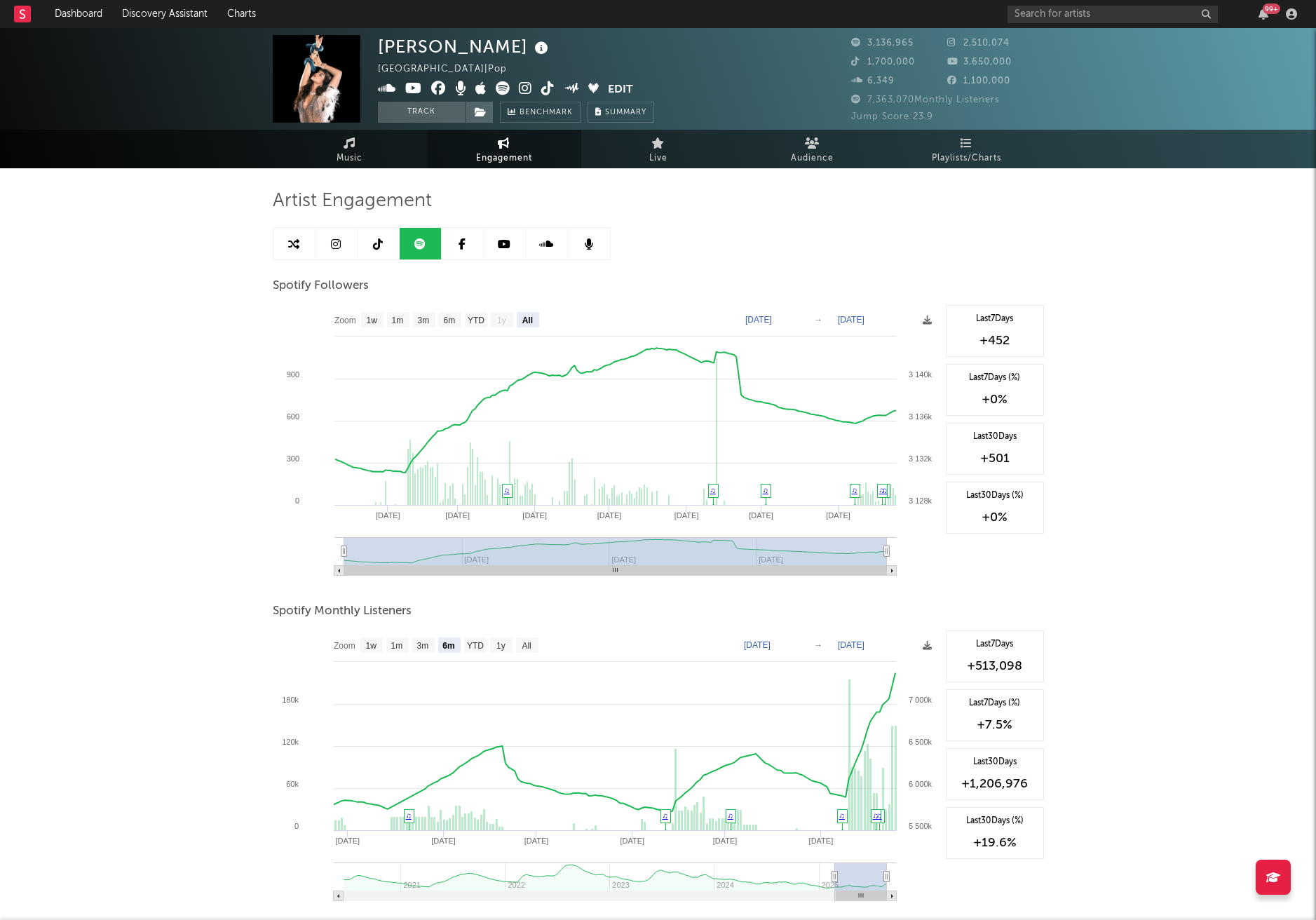
click at [339, 246] on icon at bounding box center [336, 244] width 10 height 12
select select "6m"
